Goal: Check status: Check status

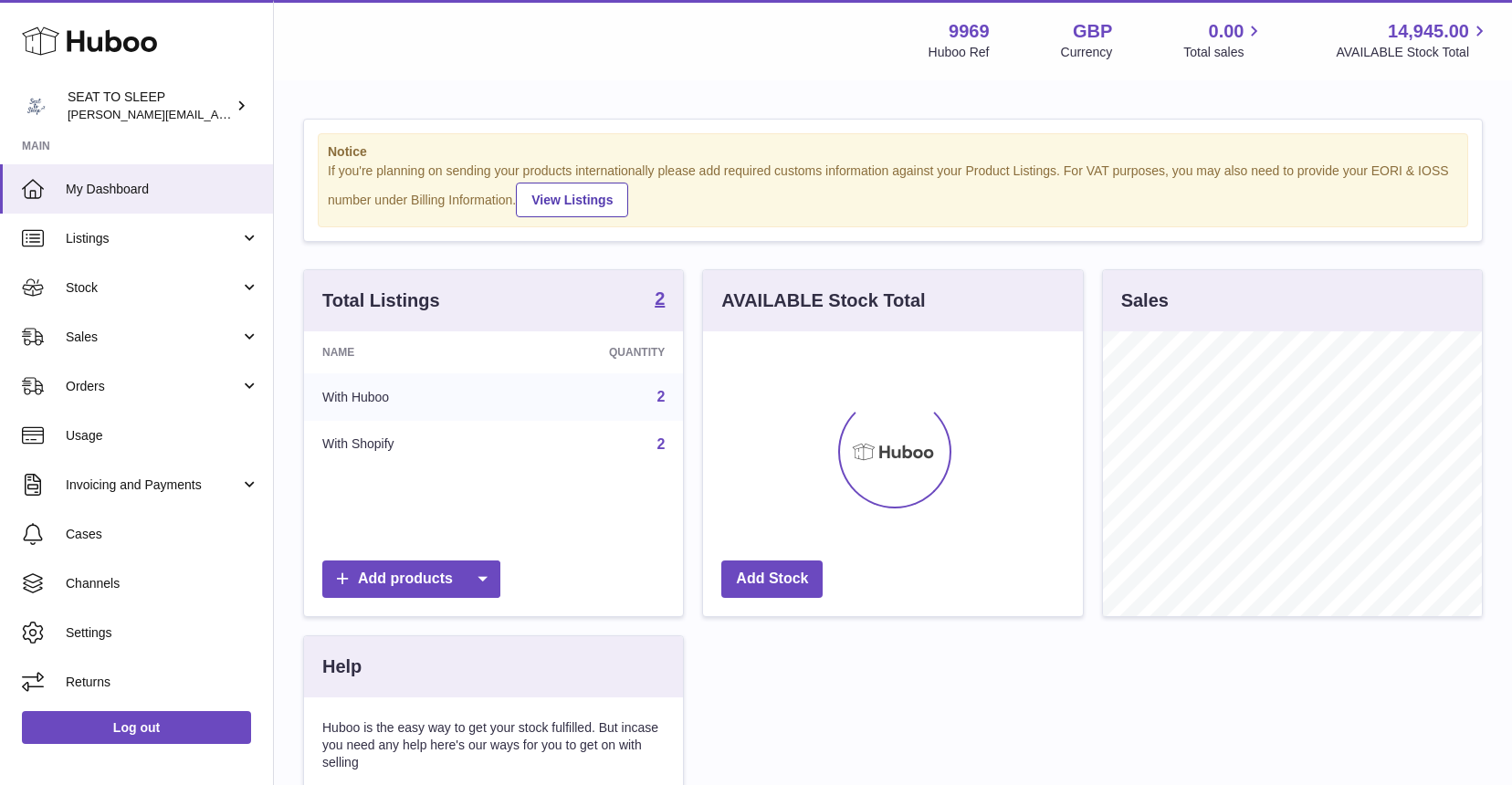
scroll to position [284, 379]
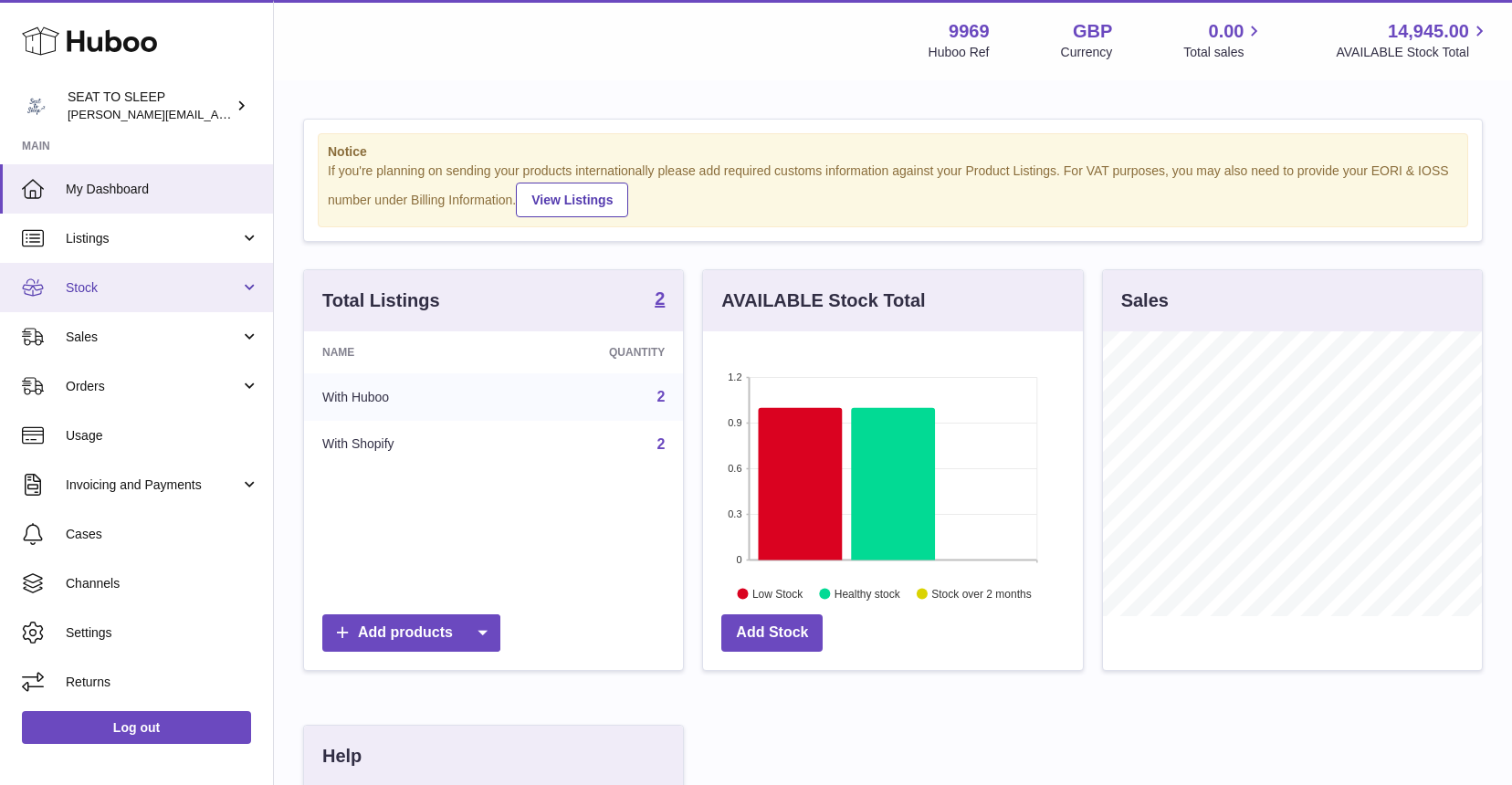
click at [113, 287] on span "Stock" at bounding box center [153, 287] width 175 height 17
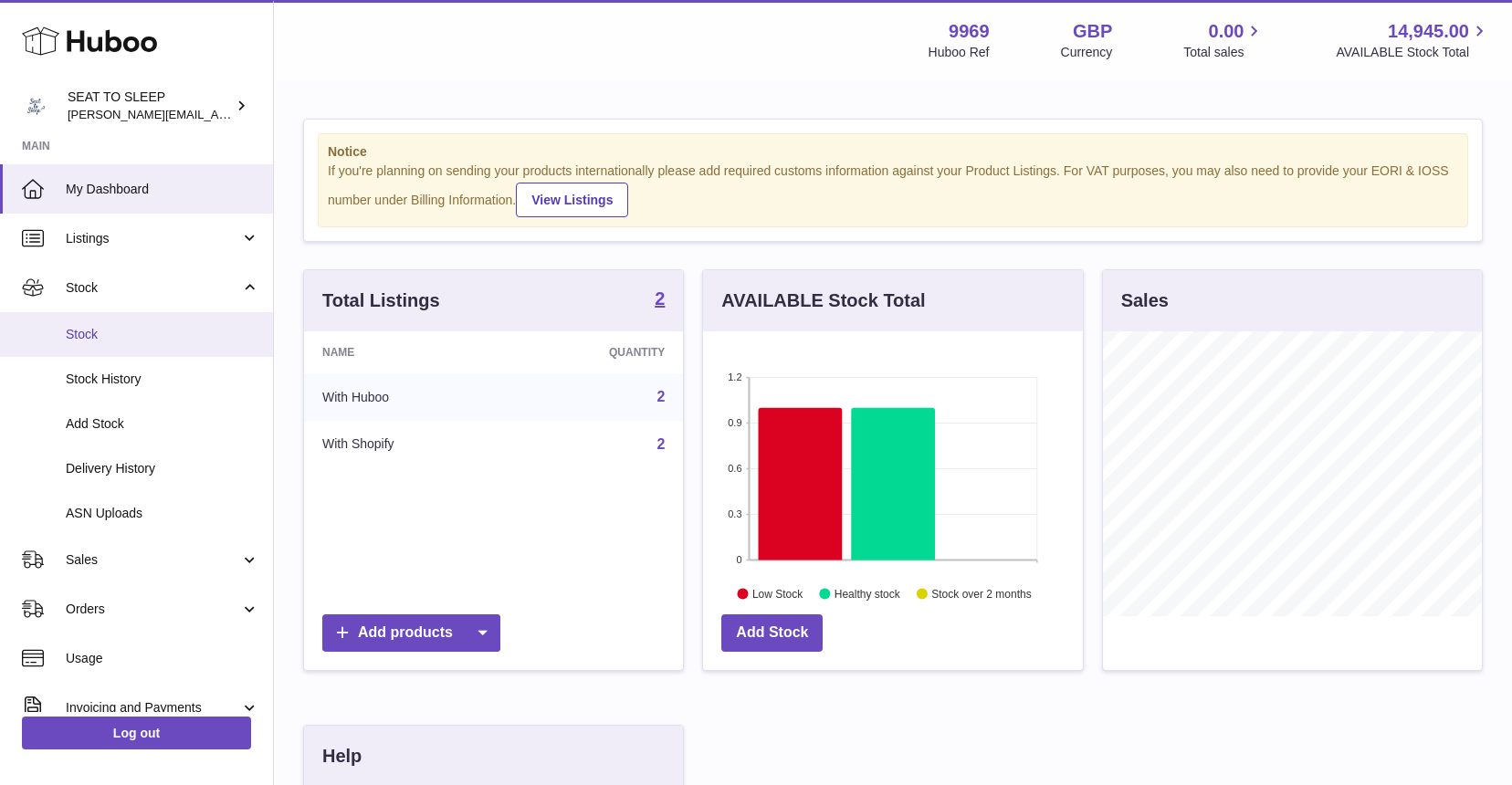
click at [111, 322] on link "Stock" at bounding box center [136, 334] width 272 height 45
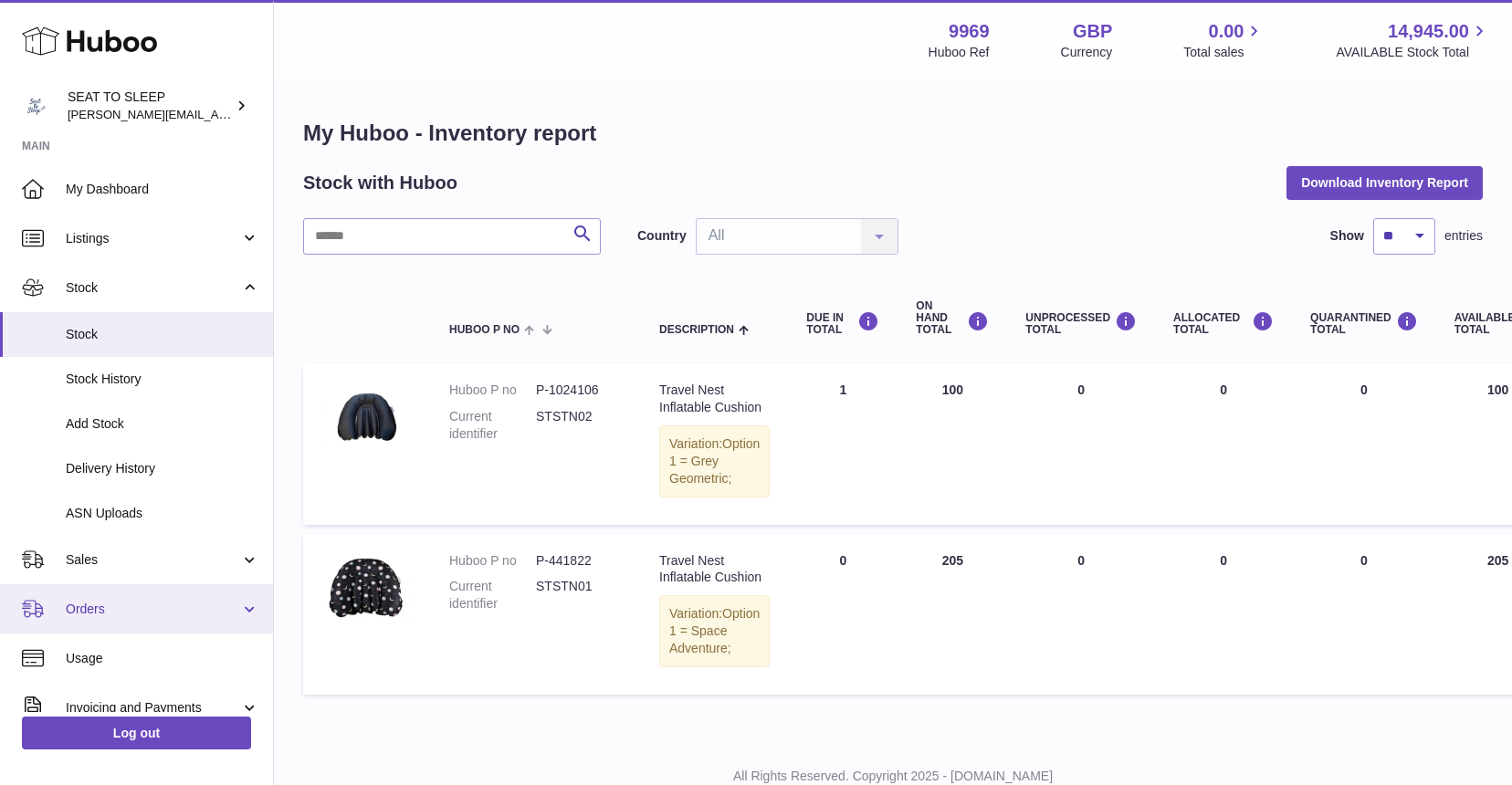
click at [112, 600] on span "Orders" at bounding box center [153, 608] width 175 height 17
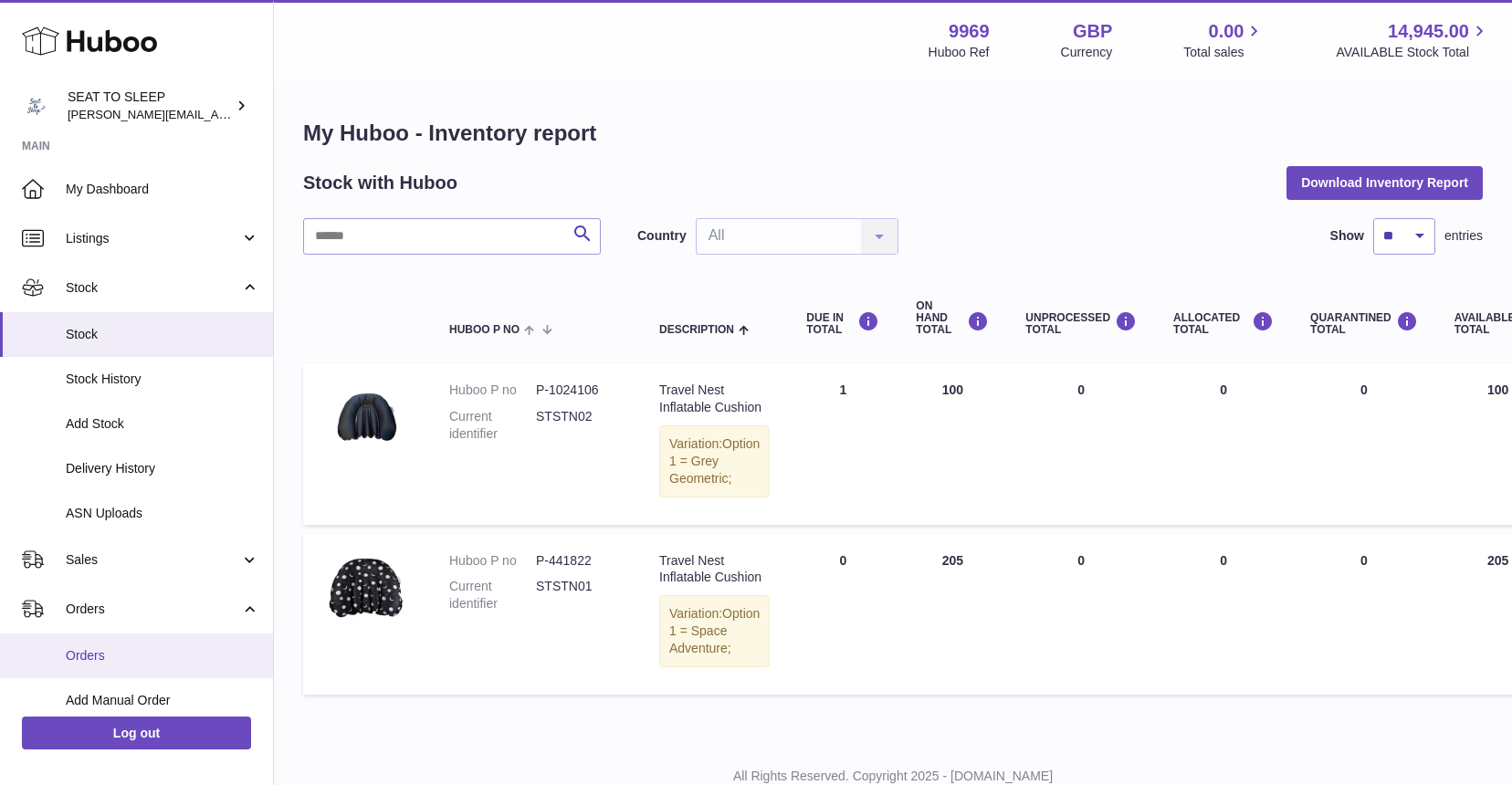
click at [105, 646] on span "Orders" at bounding box center [163, 654] width 194 height 17
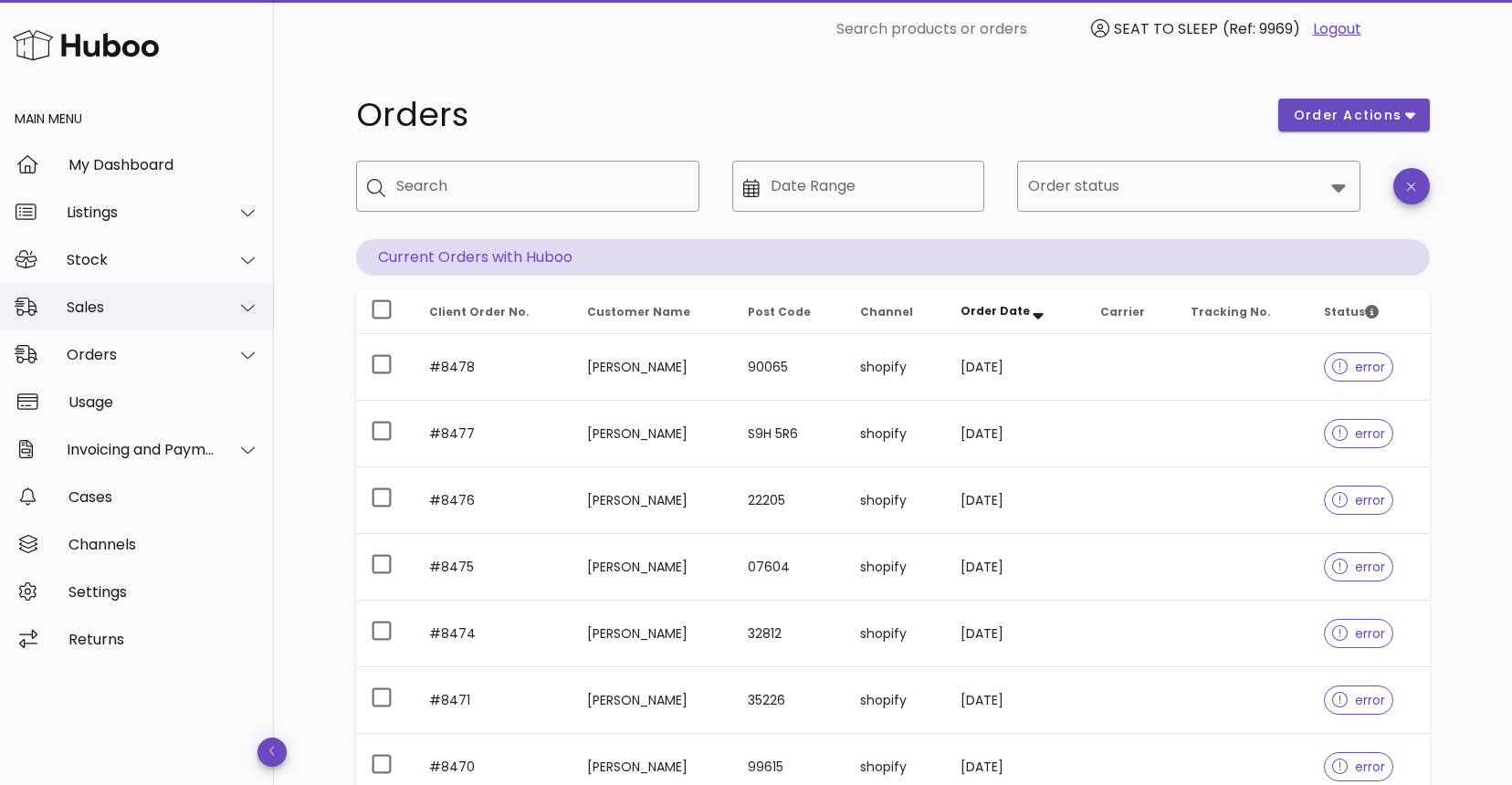
click at [94, 298] on div "Sales" at bounding box center [141, 306] width 149 height 17
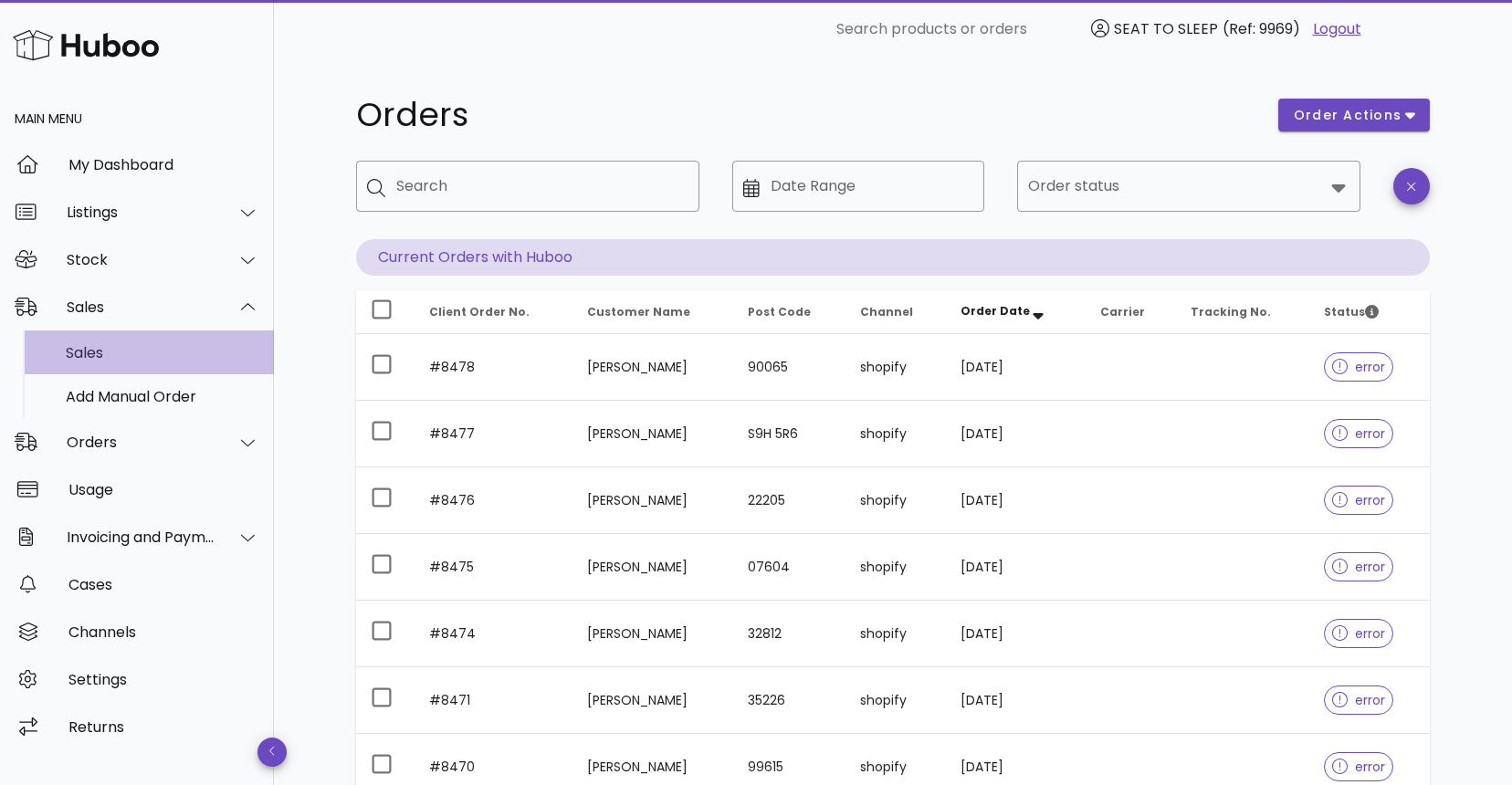
click at [94, 344] on div "Sales" at bounding box center [163, 352] width 194 height 17
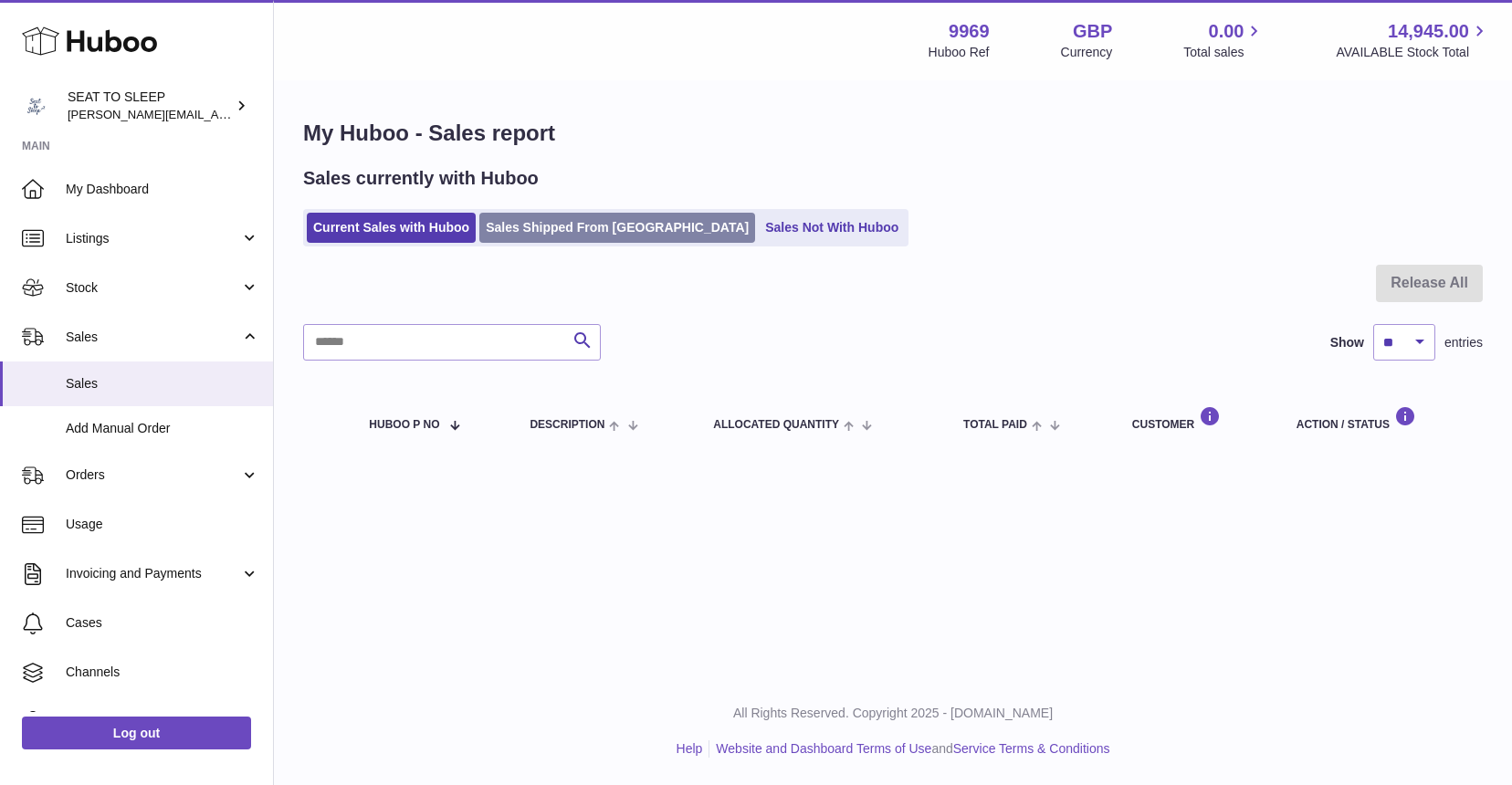
click at [538, 222] on link "Sales Shipped From [GEOGRAPHIC_DATA]" at bounding box center [617, 227] width 275 height 30
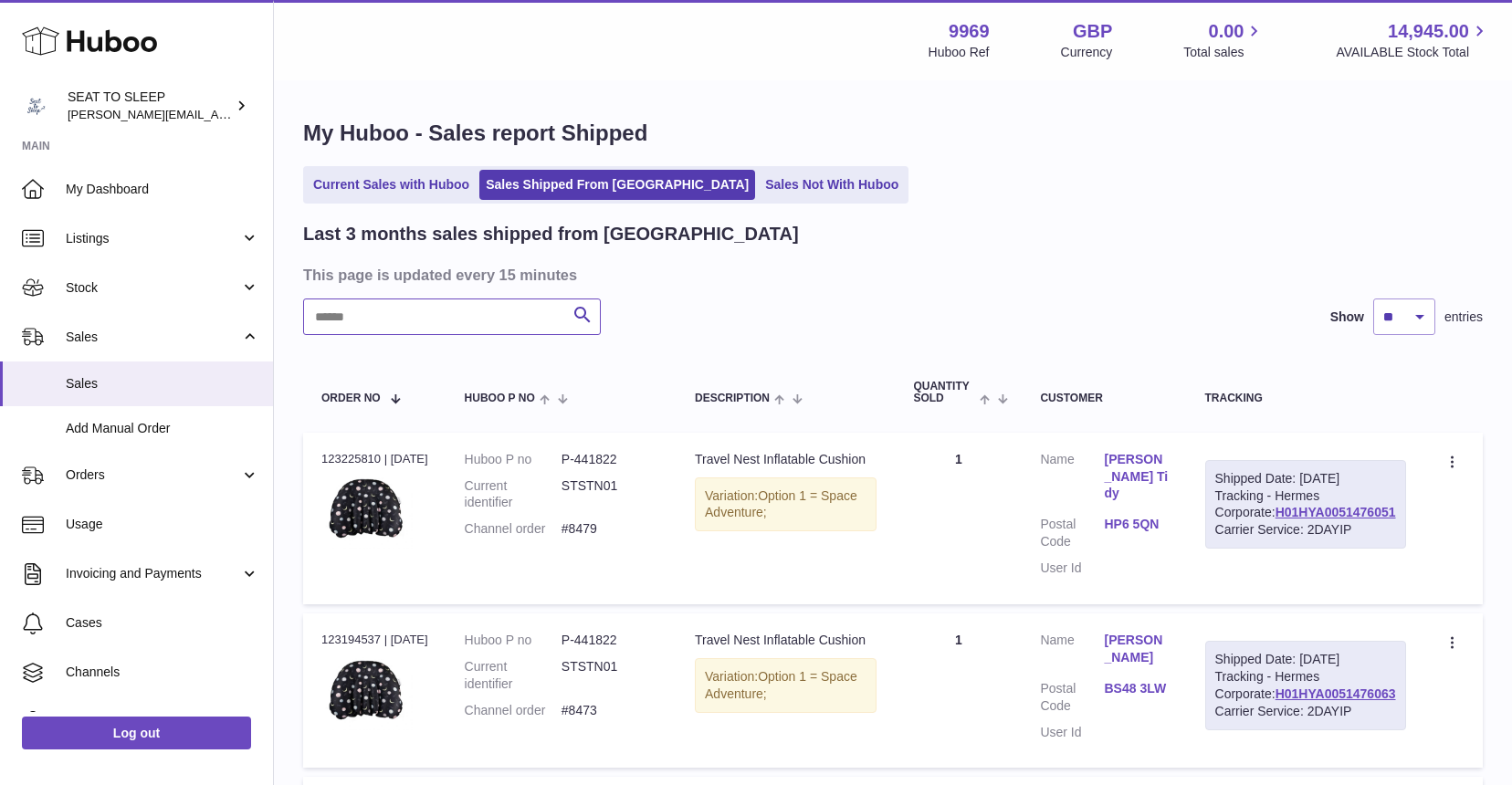
click at [347, 310] on input "text" at bounding box center [452, 316] width 297 height 37
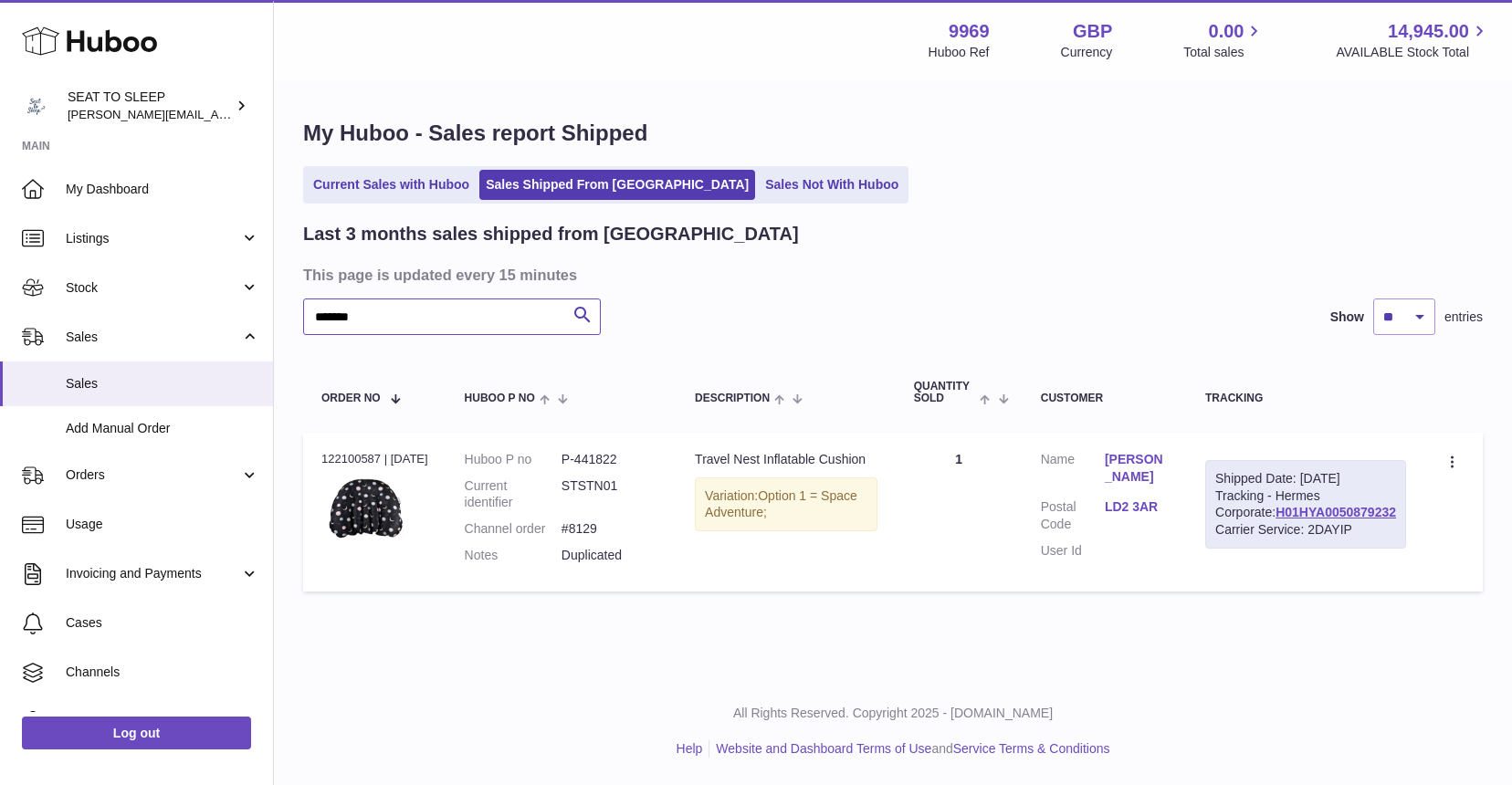
type input "*******"
drag, startPoint x: 347, startPoint y: 310, endPoint x: 1325, endPoint y: 540, distance: 1004.7
click at [1325, 519] on link "H01HYA0050879232" at bounding box center [1335, 512] width 121 height 15
